Goal: Use online tool/utility: Utilize a website feature to perform a specific function

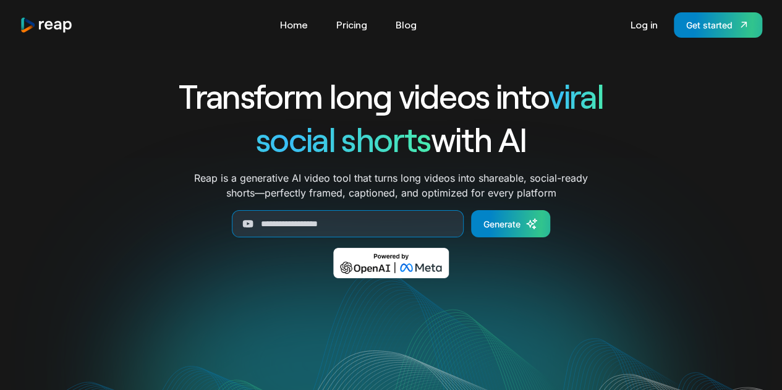
click at [362, 14] on div "Tools Link Five Link Six Link Seven Business Link Five Link Six Link Seven Home…" at bounding box center [391, 24] width 742 height 25
click at [355, 23] on link "Pricing" at bounding box center [351, 25] width 43 height 20
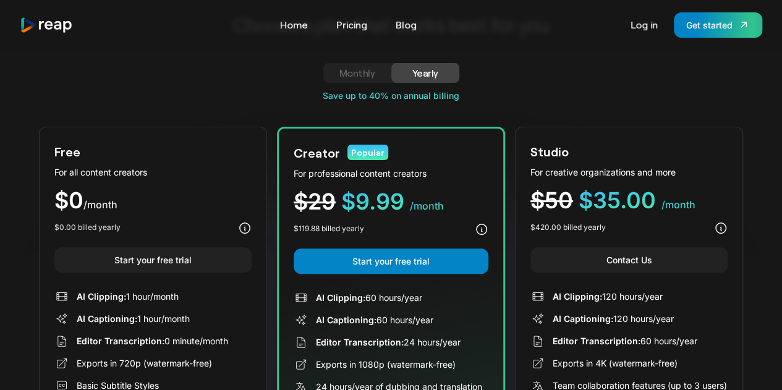
scroll to position [80, 0]
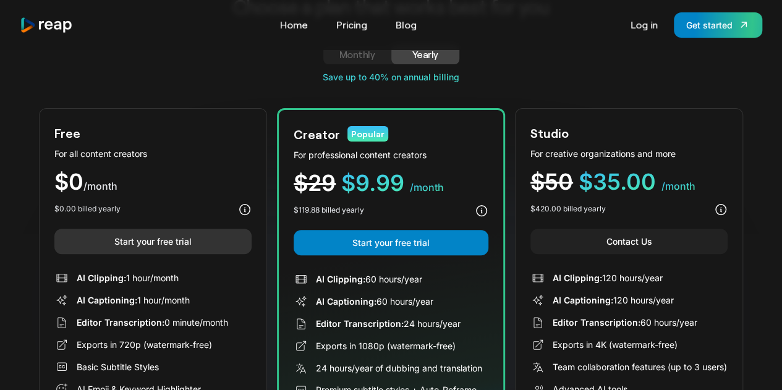
click at [185, 235] on link "Start your free trial" at bounding box center [152, 241] width 197 height 25
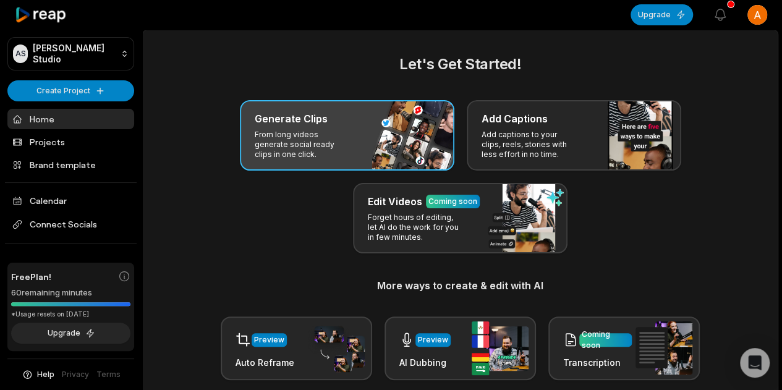
click at [250, 148] on div "Generate Clips From long videos generate social ready clips in one click." at bounding box center [347, 135] width 214 height 70
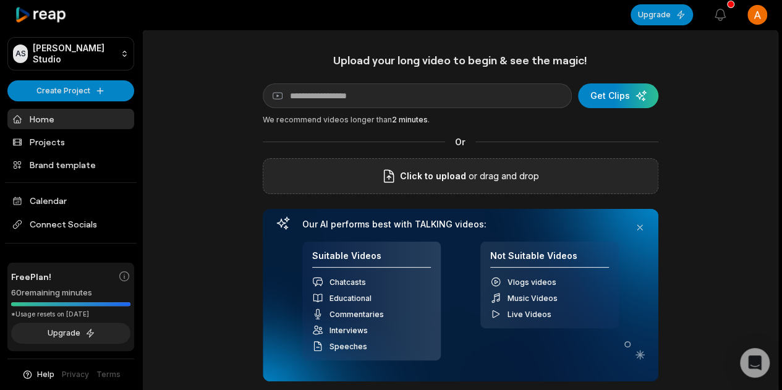
click at [370, 168] on div "Click to upload or drag and drop" at bounding box center [461, 176] width 396 height 36
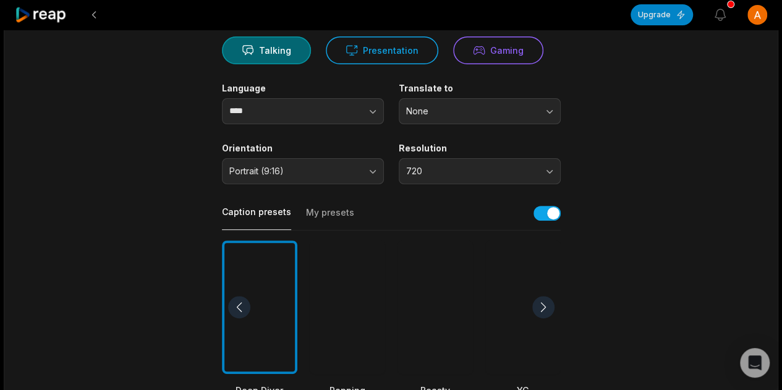
scroll to position [120, 0]
click at [153, 177] on main "03:14 ssstik.io_@hayleysarratt_1758530636937.mp4 Get Clips Select Video Genre T…" at bounding box center [391, 306] width 598 height 752
click at [302, 101] on input "****" at bounding box center [303, 111] width 162 height 26
click at [153, 159] on main "03:14 ssstik.io_@hayleysarratt_1758530636937.mp4 Get Clips Select Video Genre T…" at bounding box center [391, 306] width 598 height 752
click at [420, 121] on button "None" at bounding box center [480, 111] width 162 height 26
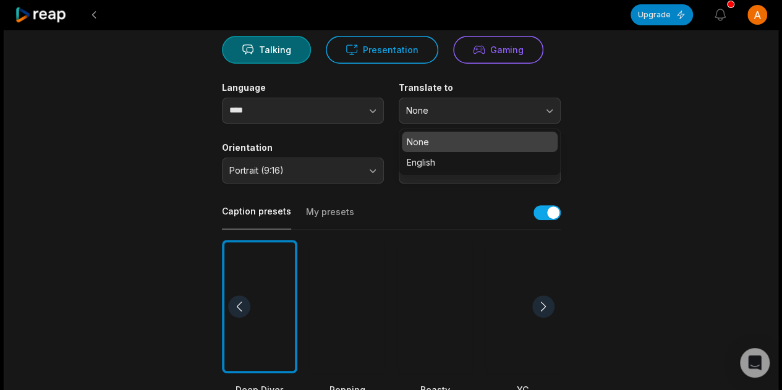
click at [140, 177] on main "03:14 ssstik.io_@hayleysarratt_1758530636937.mp4 Get Clips Select Video Genre T…" at bounding box center [391, 306] width 598 height 752
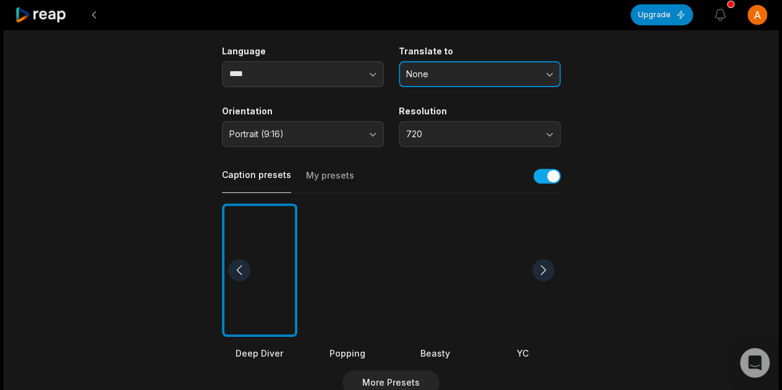
scroll to position [163, 0]
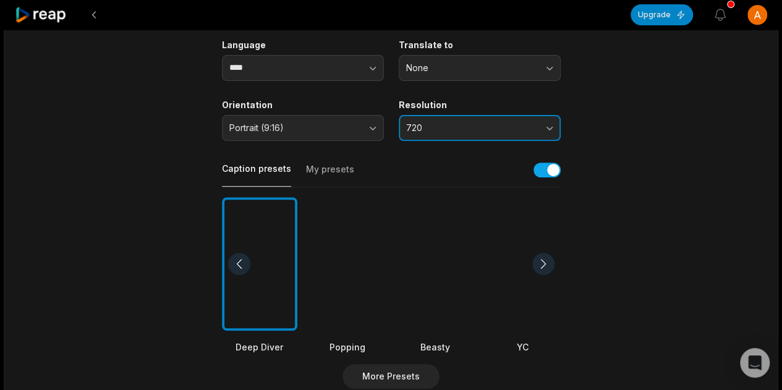
click at [469, 123] on span "720" at bounding box center [471, 127] width 130 height 11
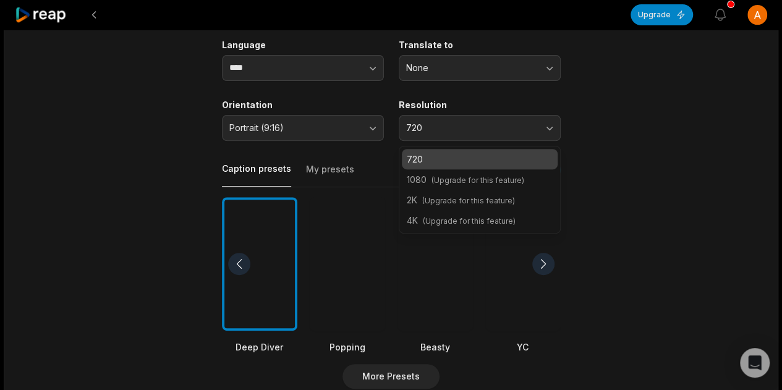
click at [162, 202] on main "03:14 ssstik.io_@hayleysarratt_1758530636937.mp4 Get Clips Select Video Genre T…" at bounding box center [391, 264] width 598 height 752
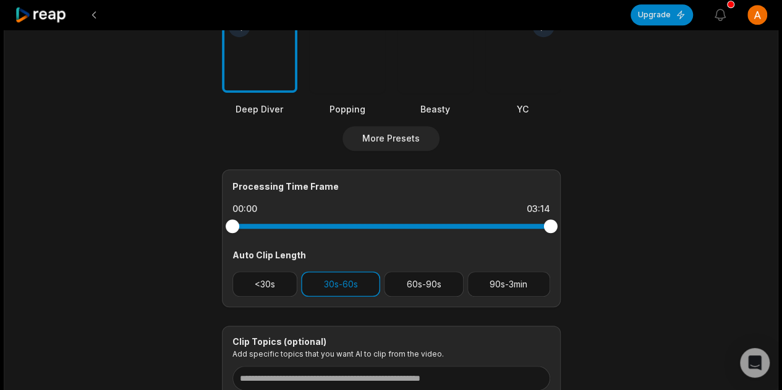
scroll to position [499, 0]
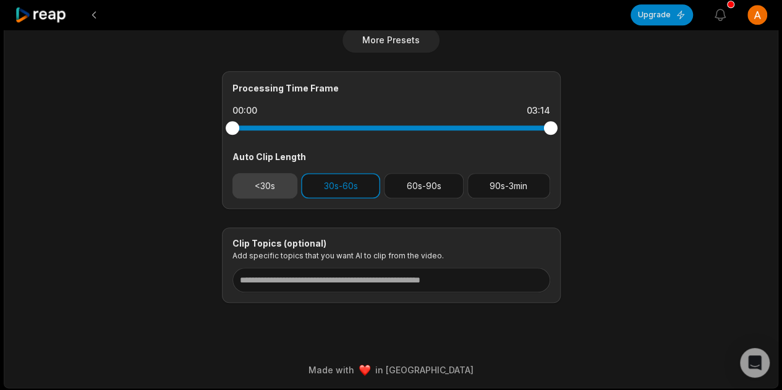
click at [255, 179] on button "<30s" at bounding box center [265, 185] width 66 height 25
click at [335, 177] on button "30s-60s" at bounding box center [340, 185] width 79 height 25
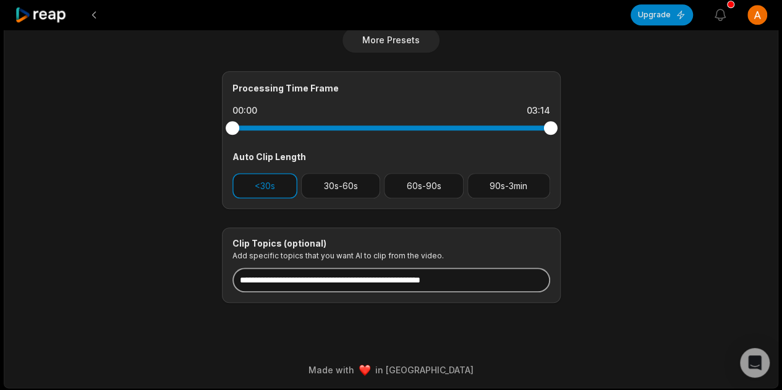
click at [292, 276] on input at bounding box center [391, 280] width 318 height 25
click at [278, 271] on input at bounding box center [391, 280] width 318 height 25
paste input "**********"
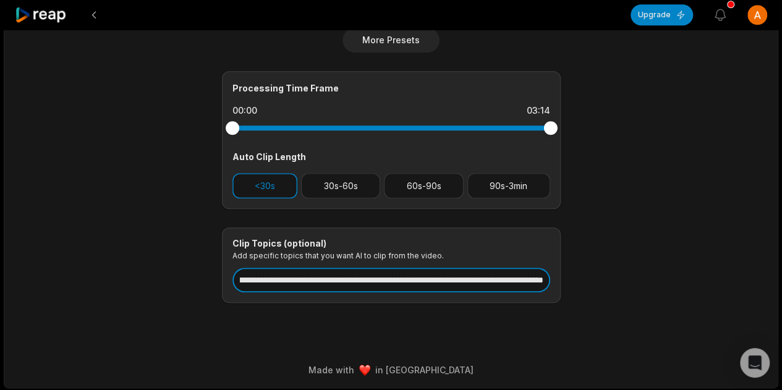
type input "**********"
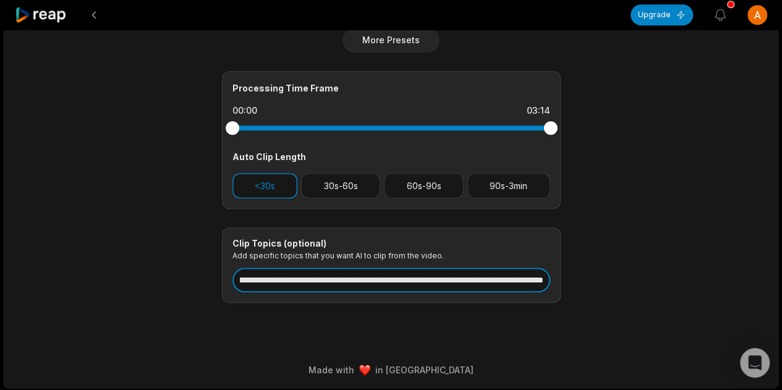
drag, startPoint x: 307, startPoint y: 276, endPoint x: 580, endPoint y: 302, distance: 274.4
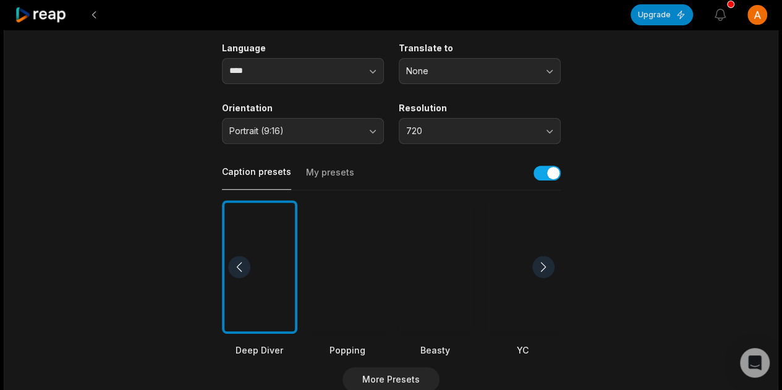
scroll to position [0, 0]
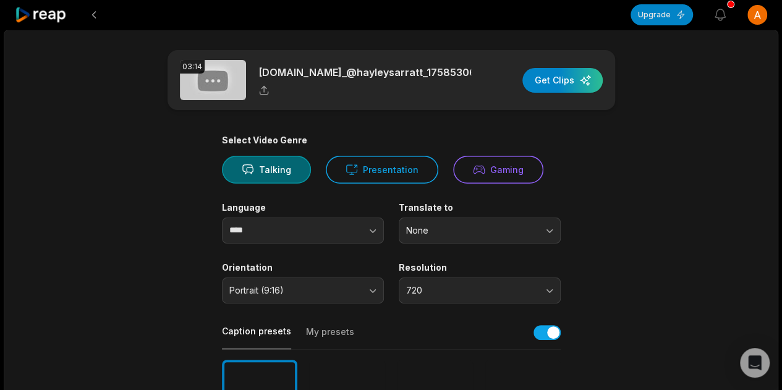
click at [581, 94] on div "03:14 ssstik.io_@hayleysarratt_1758530636937.mp4 Get Clips" at bounding box center [392, 80] width 448 height 60
click at [572, 83] on div "button" at bounding box center [562, 80] width 80 height 25
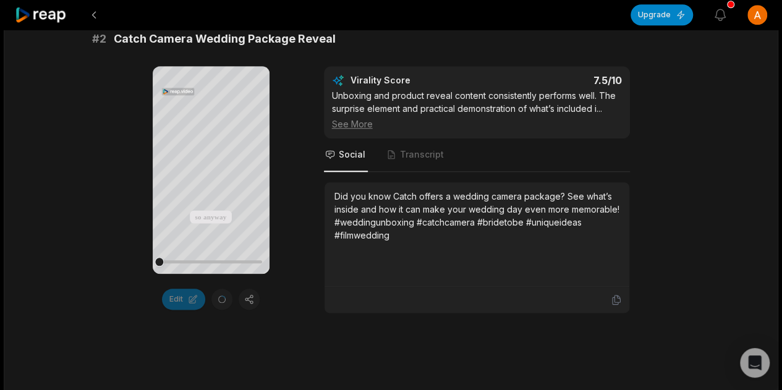
scroll to position [574, 0]
click at [210, 166] on icon at bounding box center [210, 168] width 9 height 11
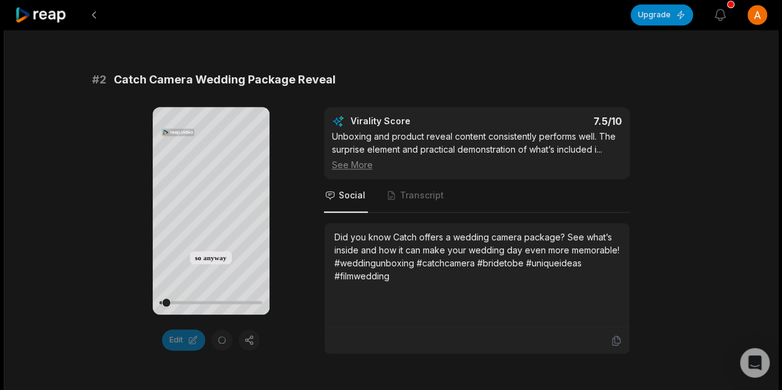
scroll to position [532, 0]
click at [211, 206] on icon at bounding box center [210, 210] width 15 height 15
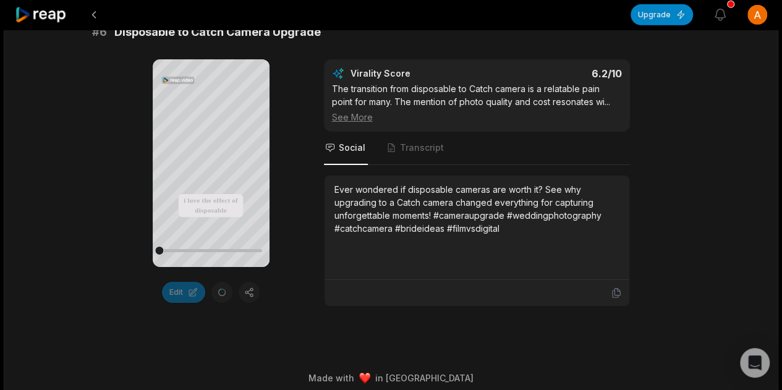
scroll to position [2000, 0]
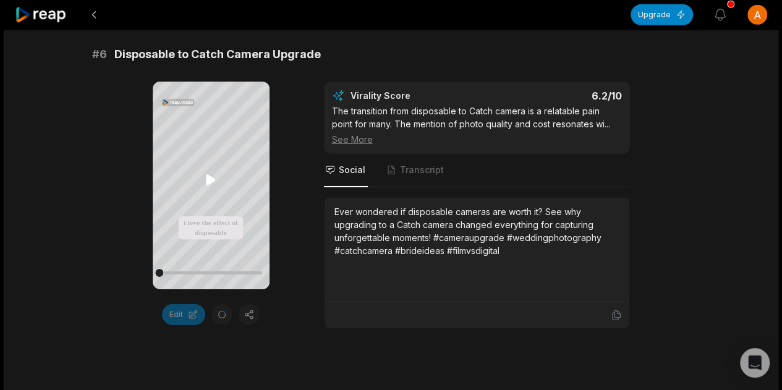
click at [205, 182] on icon at bounding box center [210, 179] width 15 height 15
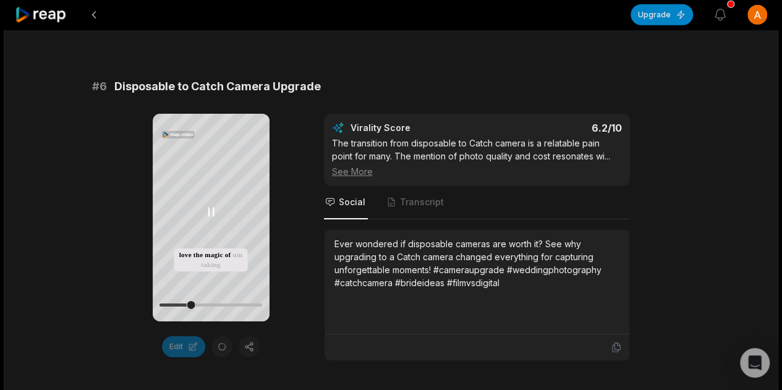
click at [205, 211] on icon at bounding box center [210, 212] width 15 height 15
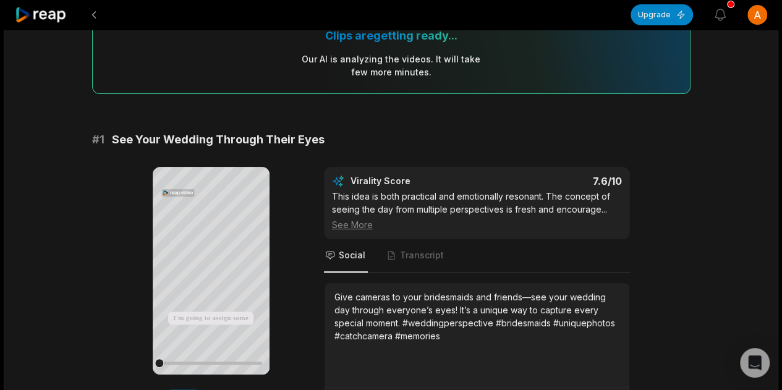
scroll to position [116, 0]
click at [207, 266] on icon at bounding box center [210, 269] width 15 height 15
click at [206, 268] on icon at bounding box center [210, 270] width 9 height 11
click at [213, 271] on icon at bounding box center [210, 269] width 15 height 15
